Goal: Transaction & Acquisition: Purchase product/service

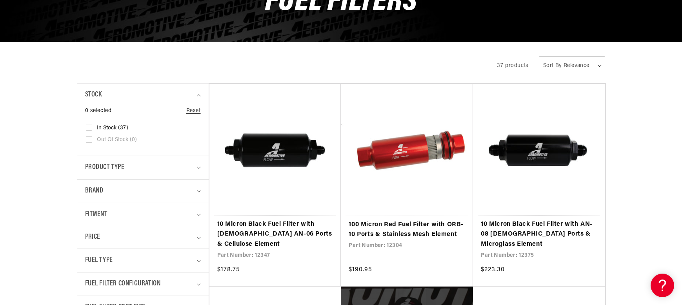
scroll to position [196, 0]
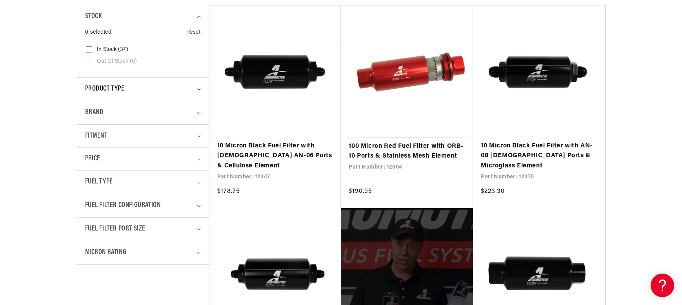
click at [187, 85] on div "Product type" at bounding box center [139, 89] width 109 height 11
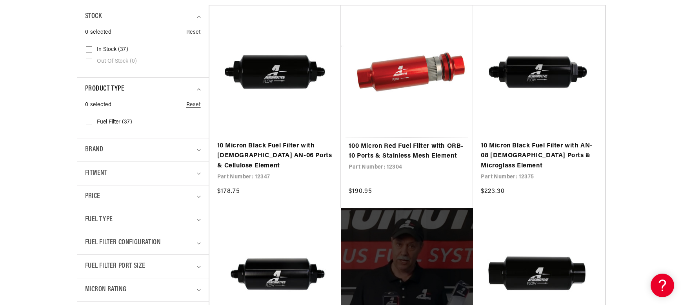
click at [187, 86] on div "Product type" at bounding box center [139, 89] width 109 height 11
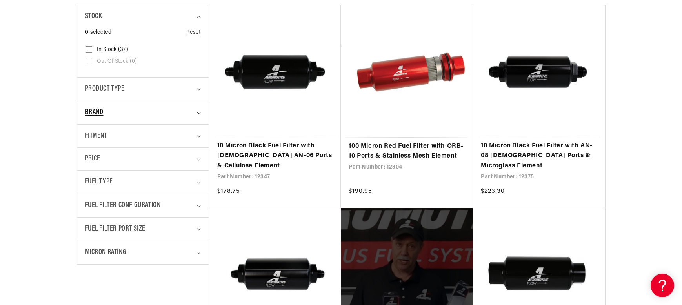
click at [187, 111] on div "Brand" at bounding box center [139, 112] width 109 height 11
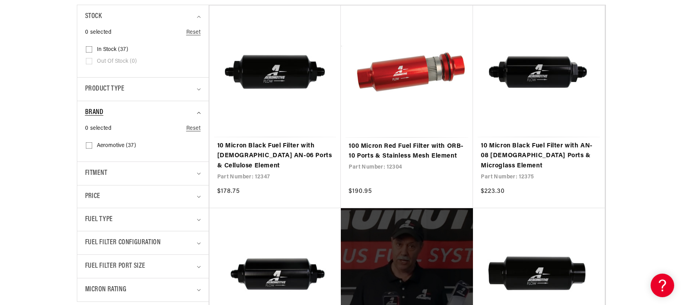
click at [187, 111] on div "Brand" at bounding box center [139, 112] width 109 height 11
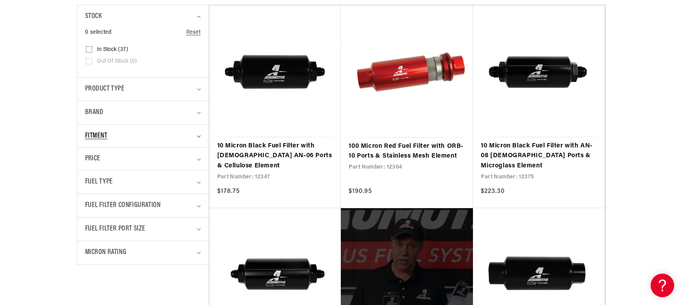
click at [191, 132] on div "Fitment" at bounding box center [139, 136] width 109 height 11
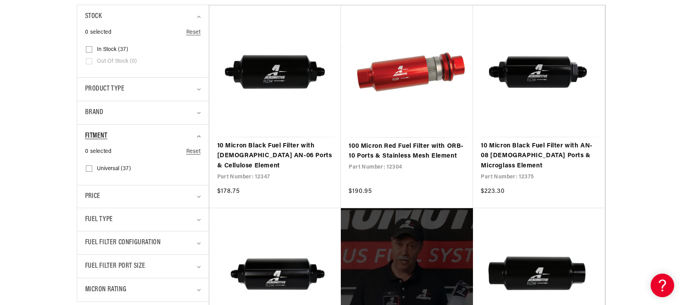
click at [191, 132] on div "Fitment" at bounding box center [139, 136] width 109 height 11
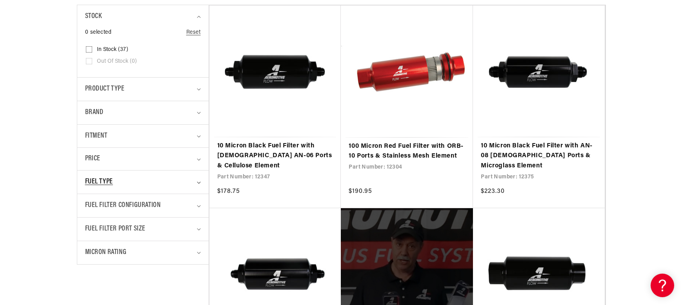
click at [188, 180] on div "Fuel Type" at bounding box center [139, 182] width 109 height 11
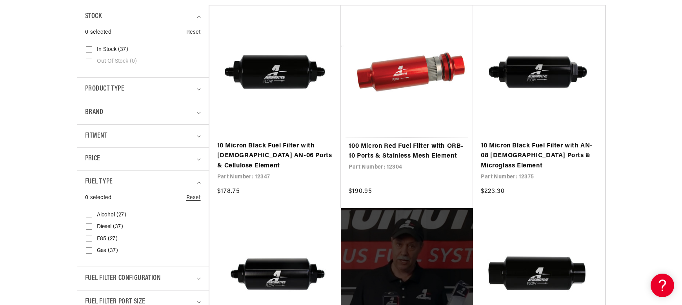
click at [90, 214] on input "Alcohol (27) Alcohol (27 products)" at bounding box center [89, 216] width 6 height 6
checkbox input "true"
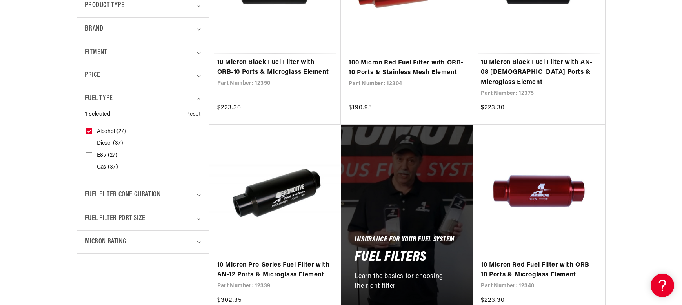
scroll to position [314, 0]
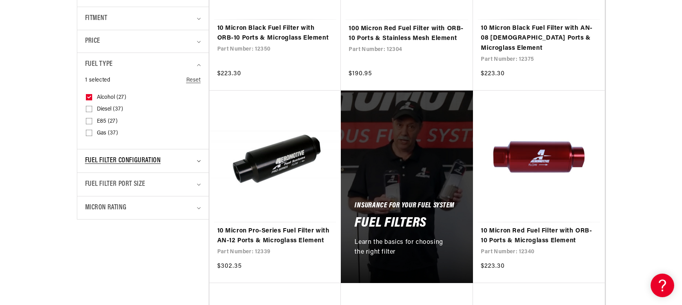
click at [187, 161] on div "Fuel Filter Configuration" at bounding box center [139, 160] width 109 height 11
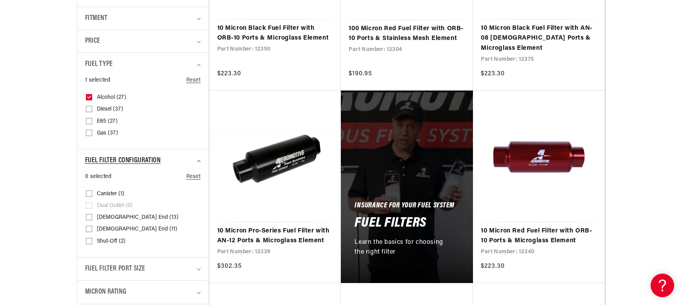
click at [187, 161] on div "Fuel Filter Configuration" at bounding box center [139, 160] width 109 height 11
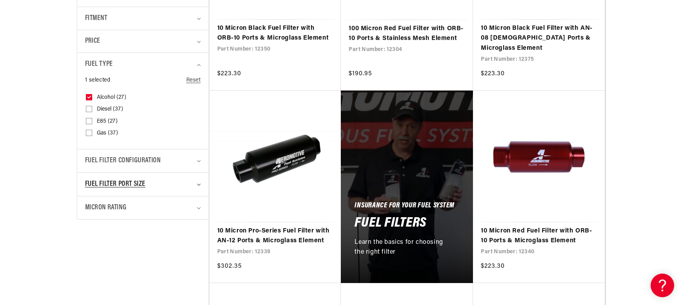
click at [188, 180] on div "Fuel Filter Port Size" at bounding box center [139, 184] width 109 height 11
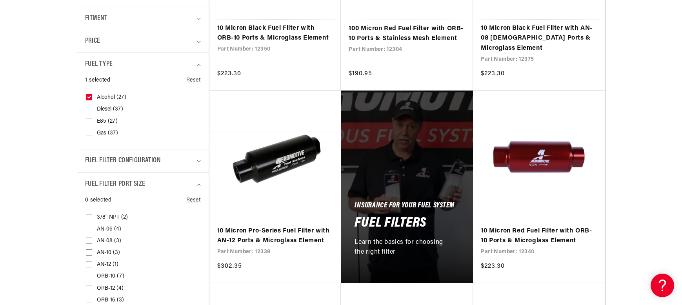
click at [89, 228] on input "AN-06 (4) AN-06 (4 products)" at bounding box center [89, 231] width 6 height 6
checkbox input "true"
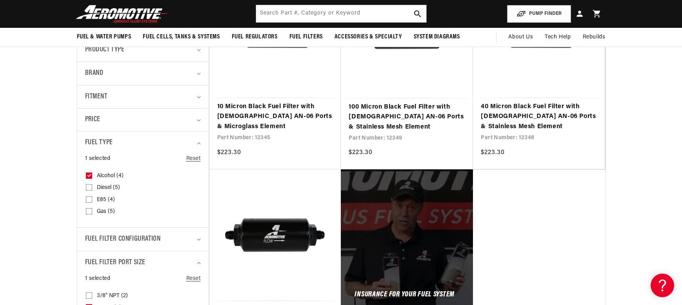
scroll to position [39, 0]
